Goal: Information Seeking & Learning: Learn about a topic

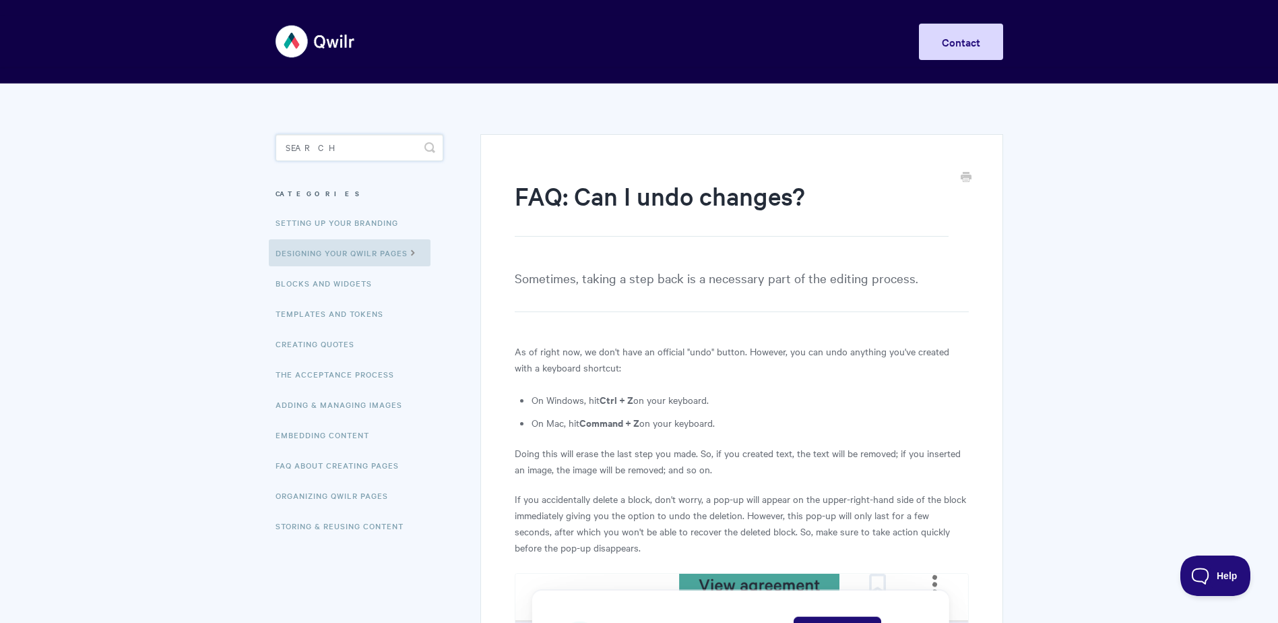
click at [303, 148] on input "Search" at bounding box center [360, 147] width 168 height 27
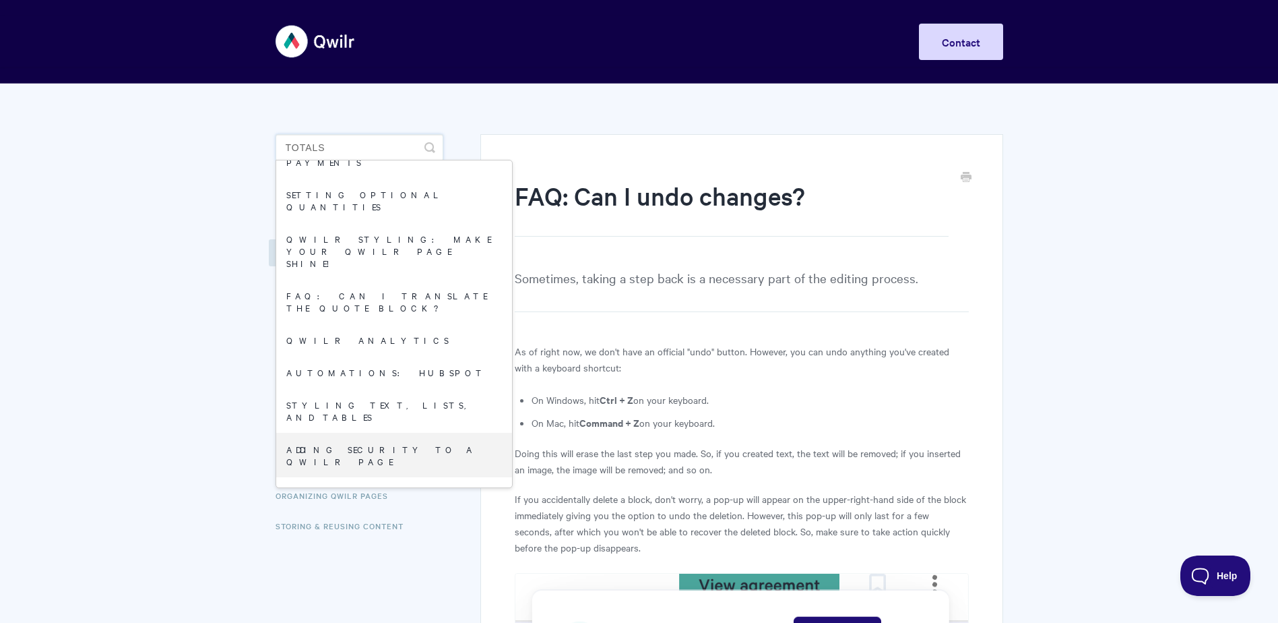
scroll to position [539, 0]
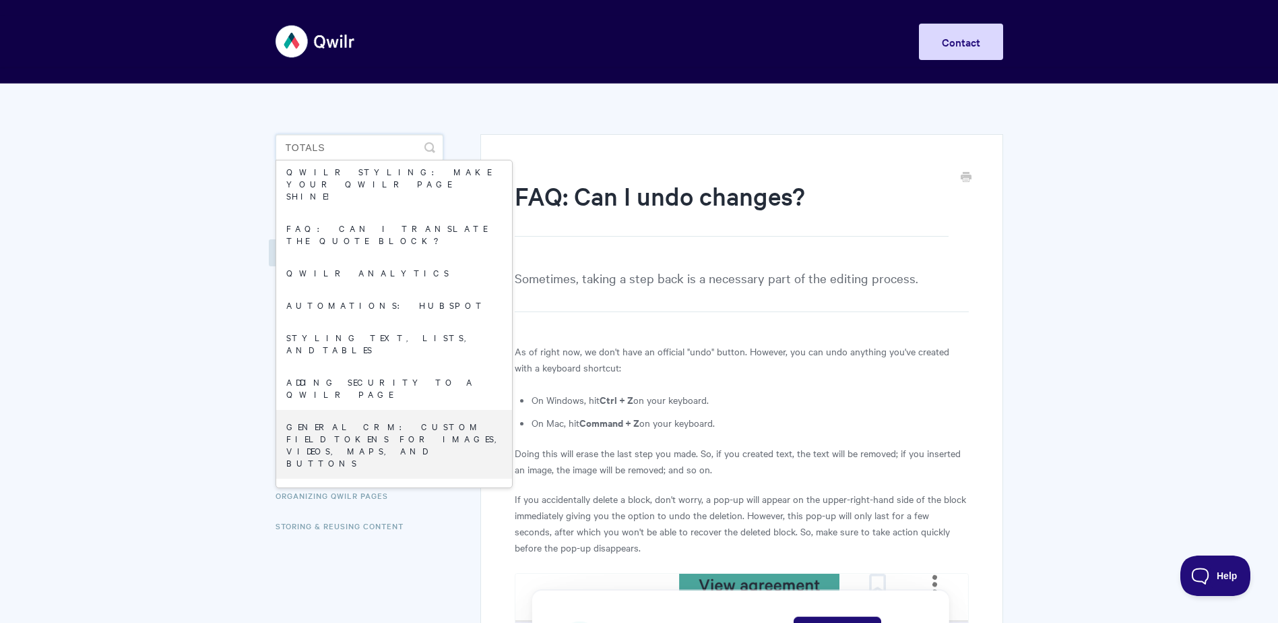
type input "totals"
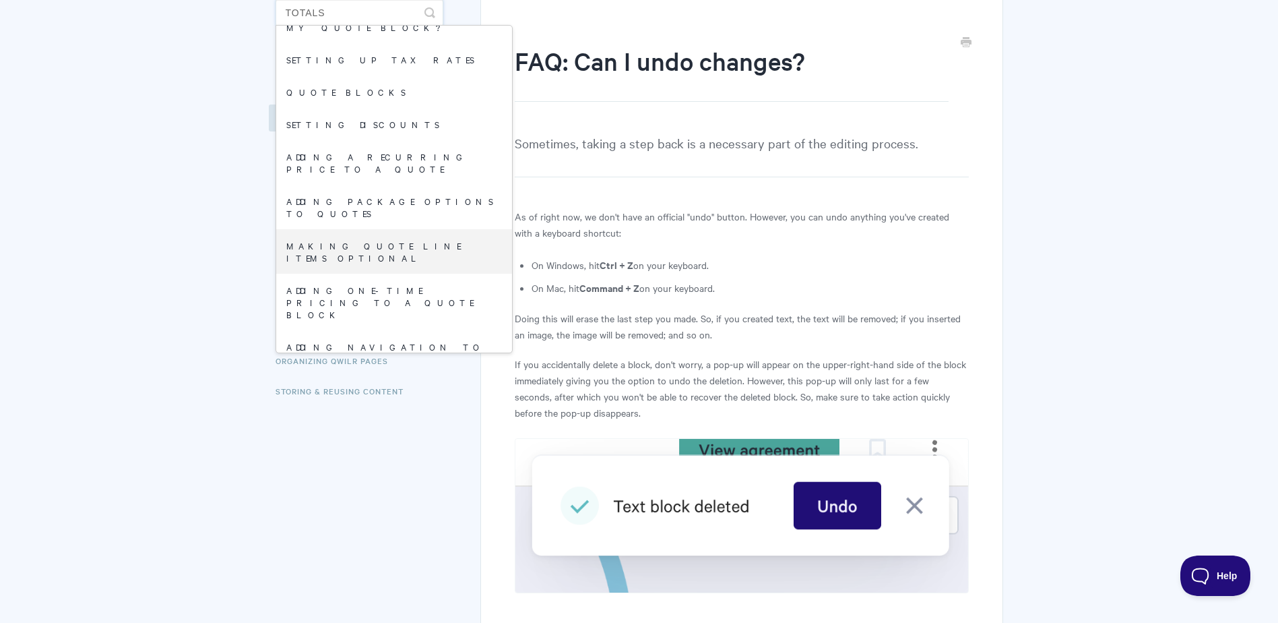
scroll to position [28, 0]
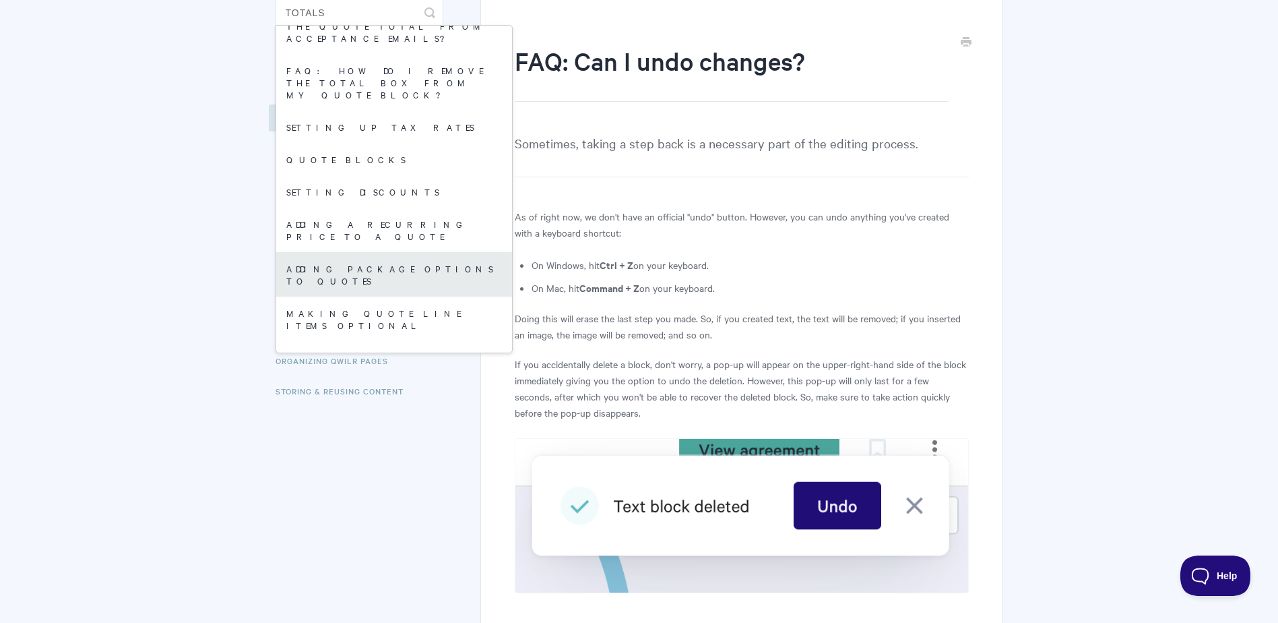
click at [455, 252] on link "Adding package options to quotes" at bounding box center [394, 274] width 236 height 44
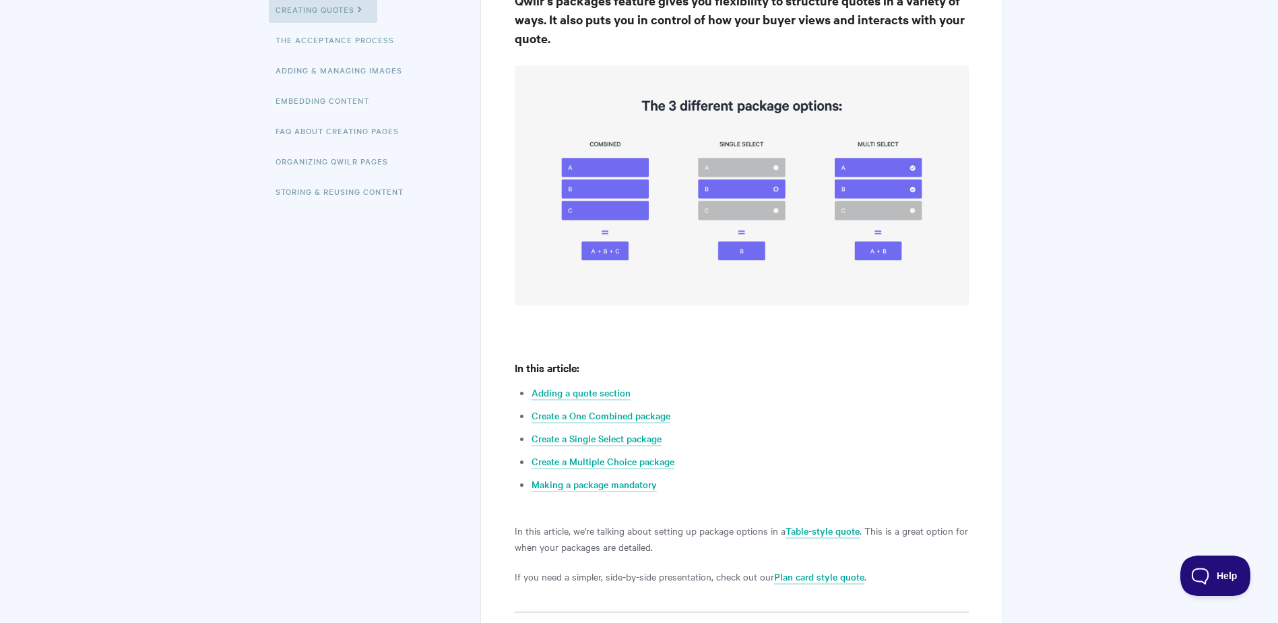
scroll to position [337, 0]
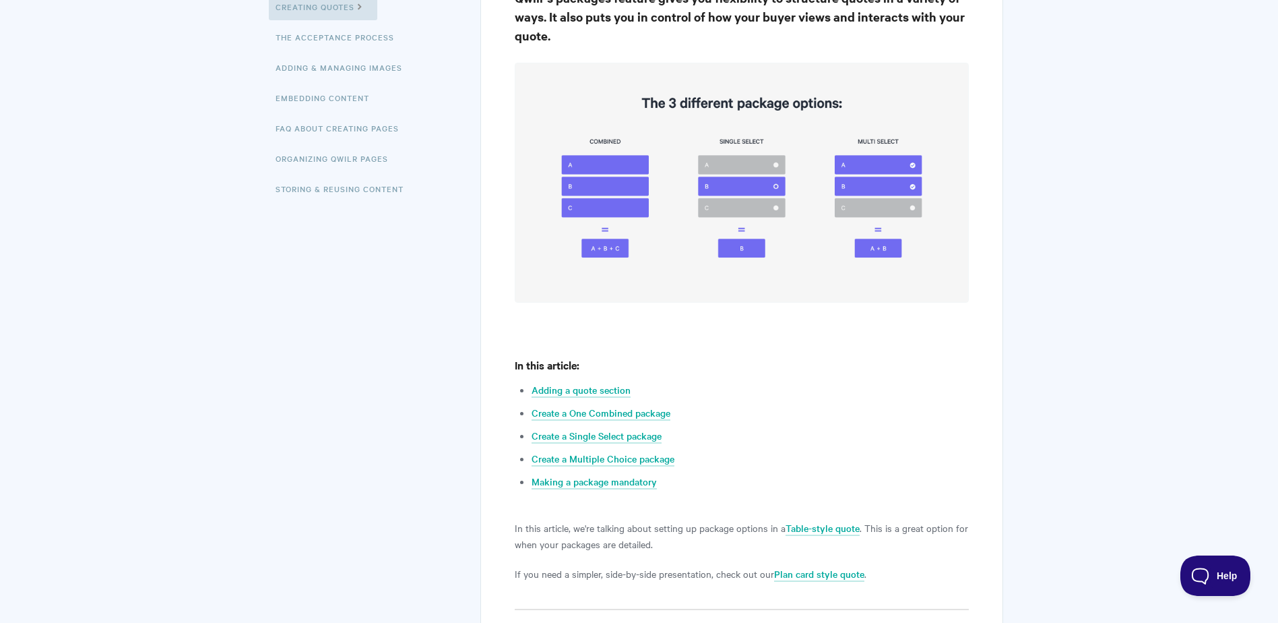
click at [598, 204] on img at bounding box center [742, 182] width 454 height 239
click at [634, 418] on link "Create a One Combined package" at bounding box center [601, 413] width 139 height 15
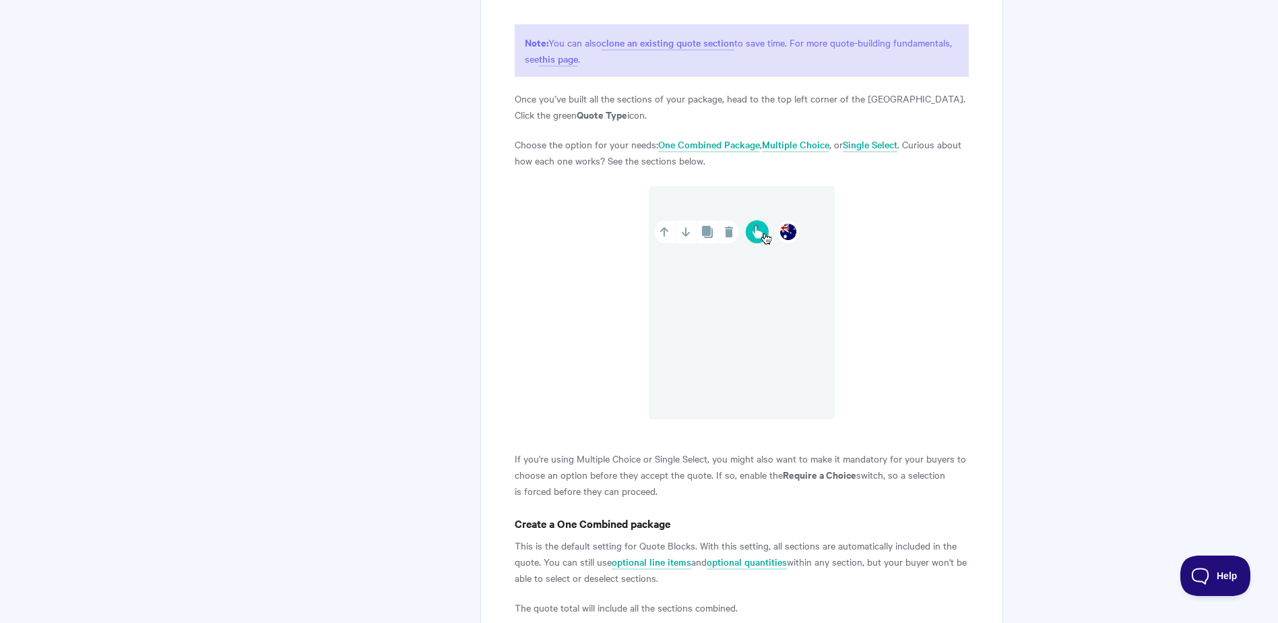
scroll to position [1344, 0]
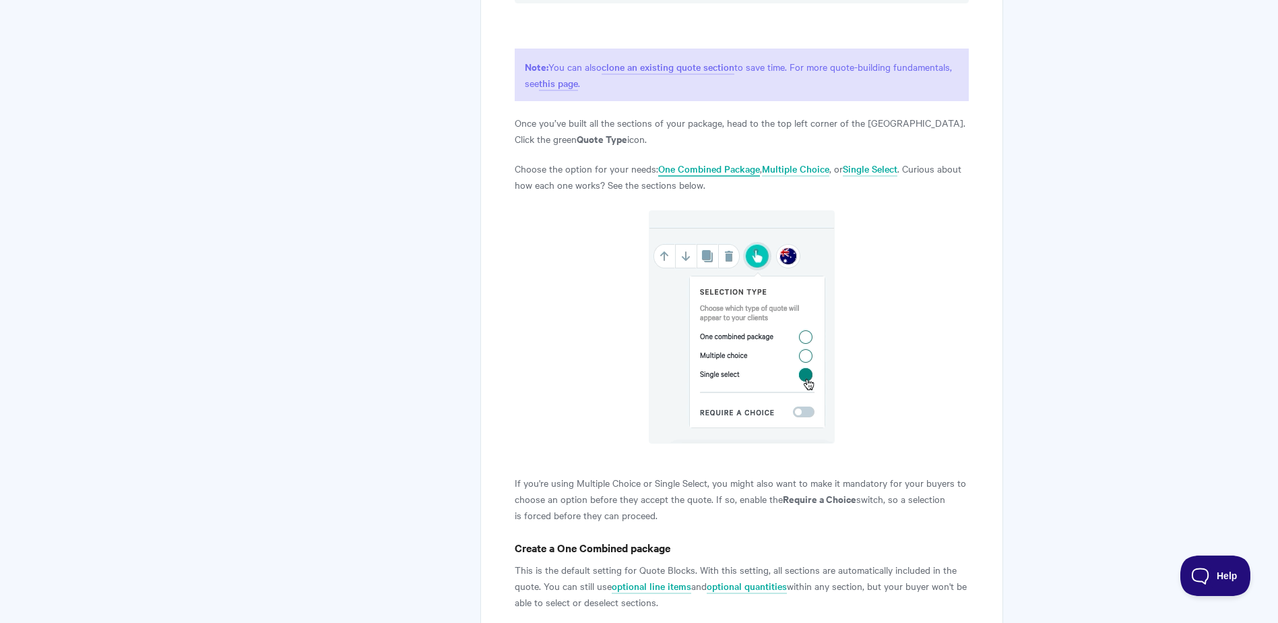
click at [690, 170] on link "One Combined Package" at bounding box center [709, 169] width 102 height 15
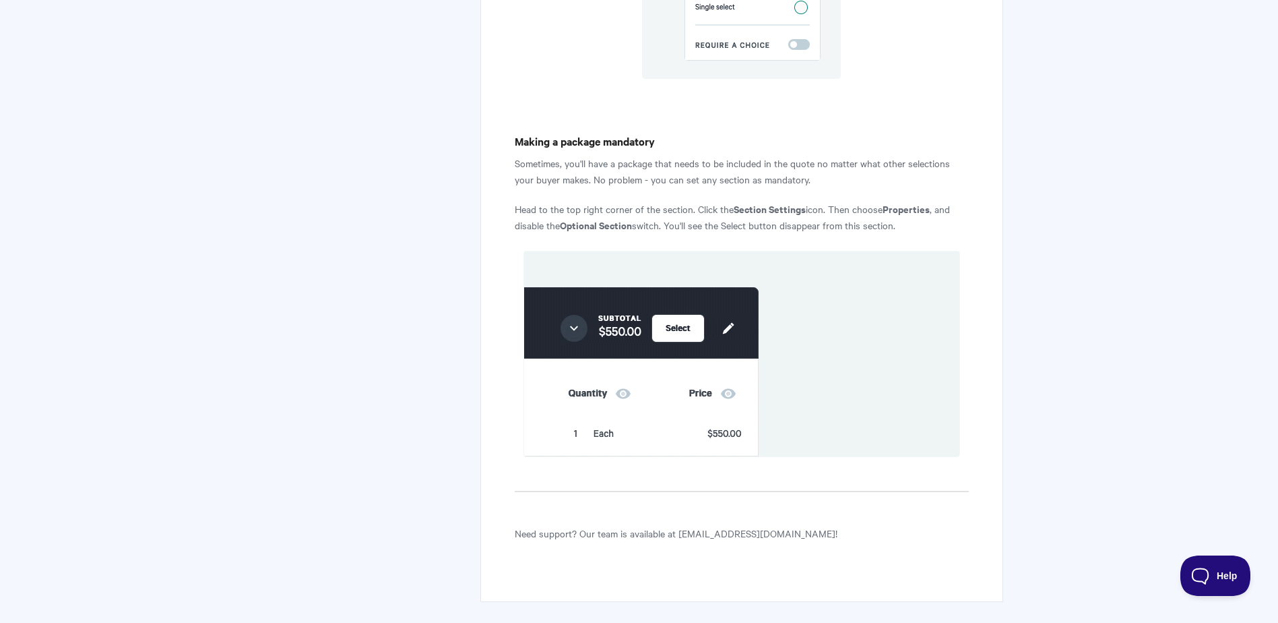
scroll to position [2961, 0]
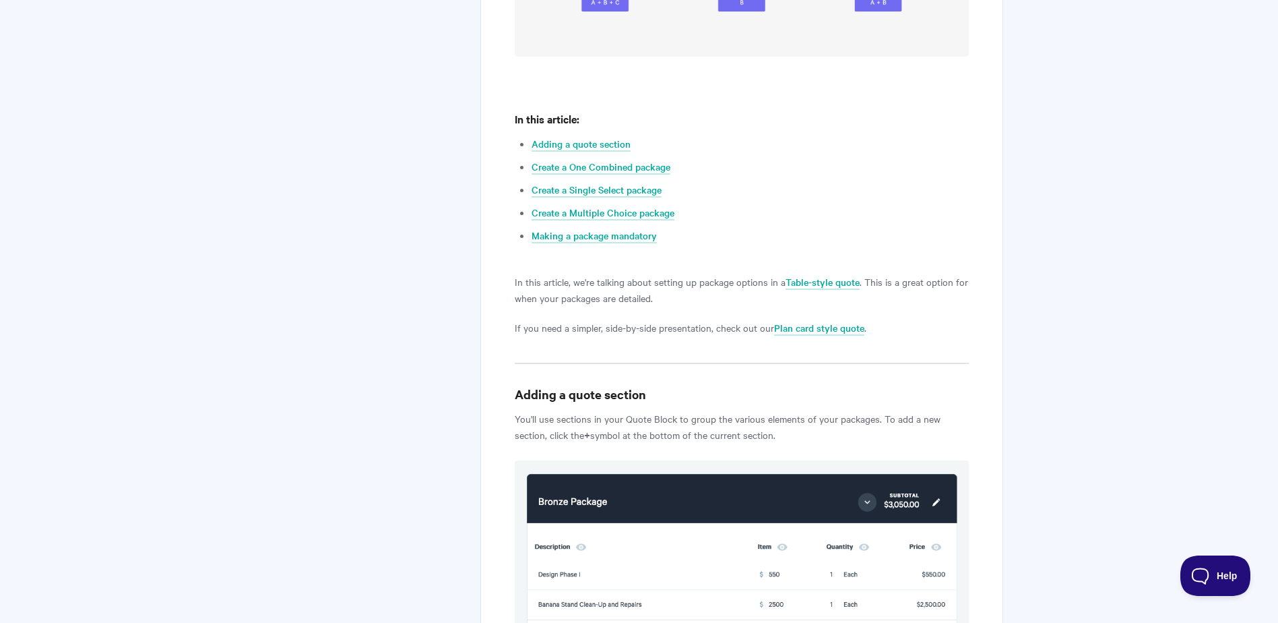
scroll to position [98, 0]
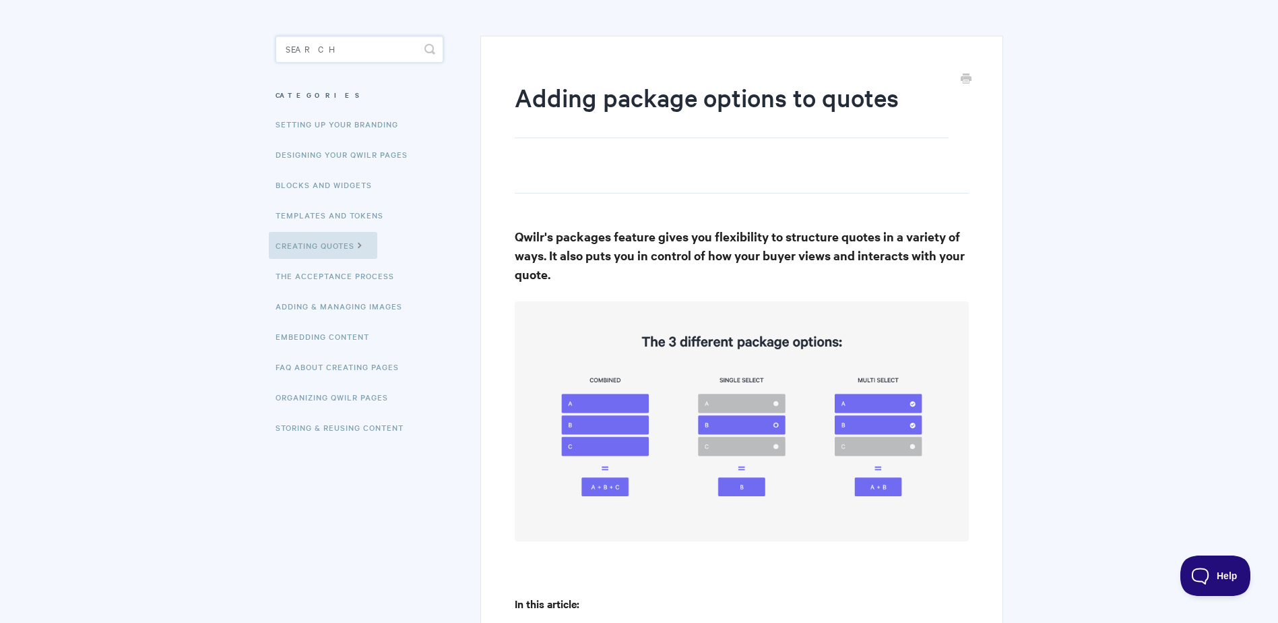
click at [322, 61] on input "Search" at bounding box center [360, 49] width 168 height 27
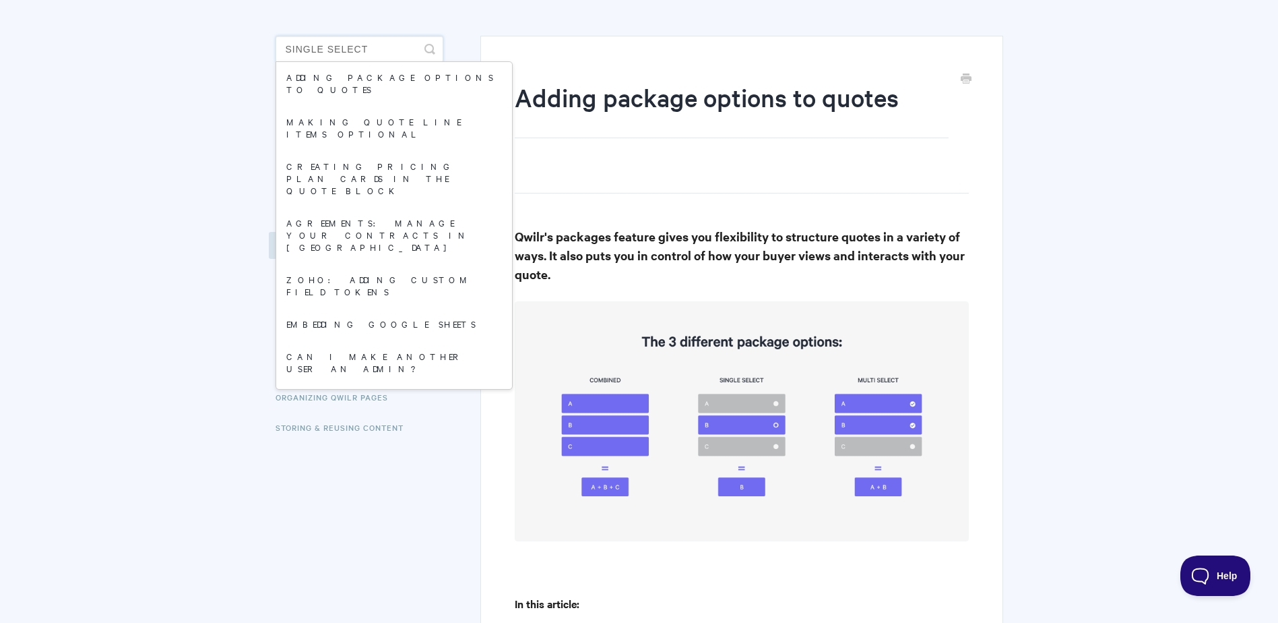
scroll to position [0, 0]
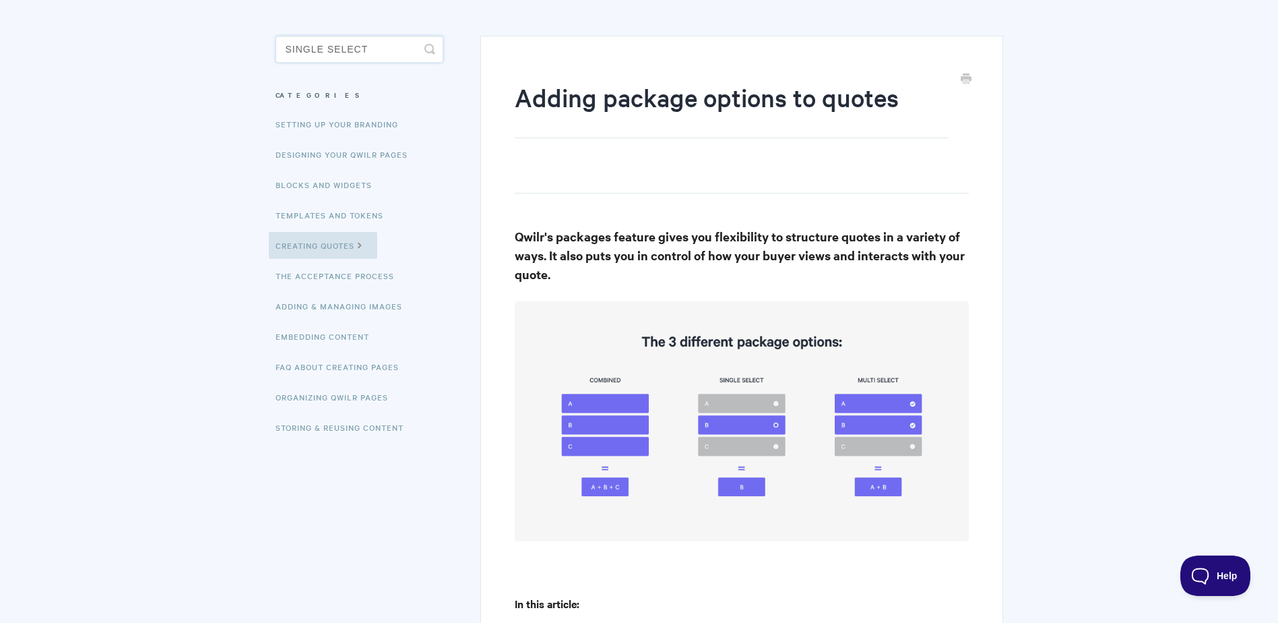
click at [378, 42] on input "single select" at bounding box center [360, 49] width 168 height 27
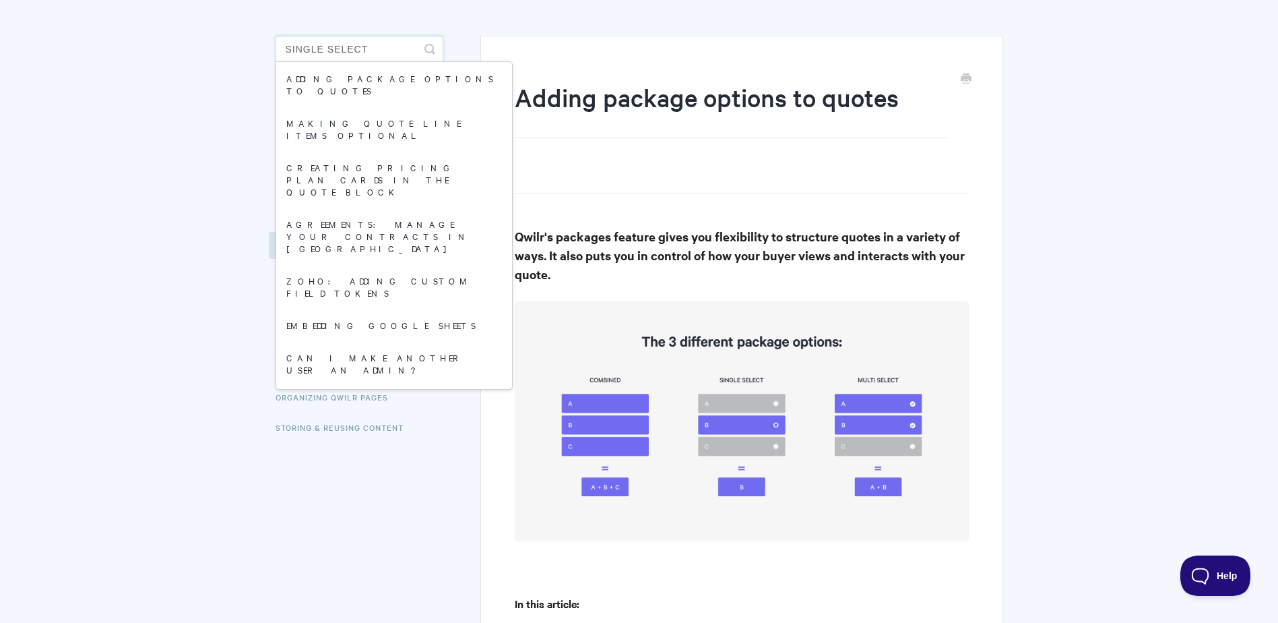
drag, startPoint x: 383, startPoint y: 44, endPoint x: 217, endPoint y: 67, distance: 167.4
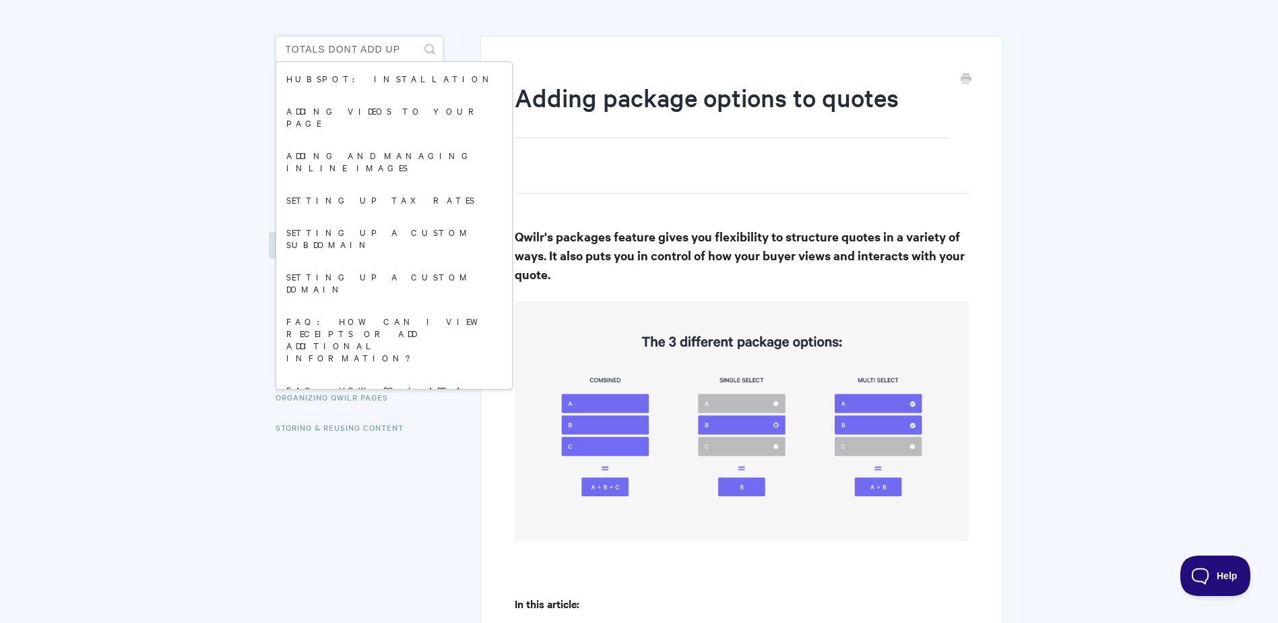
type input "totals dont add up"
